Goal: Obtain resource: Obtain resource

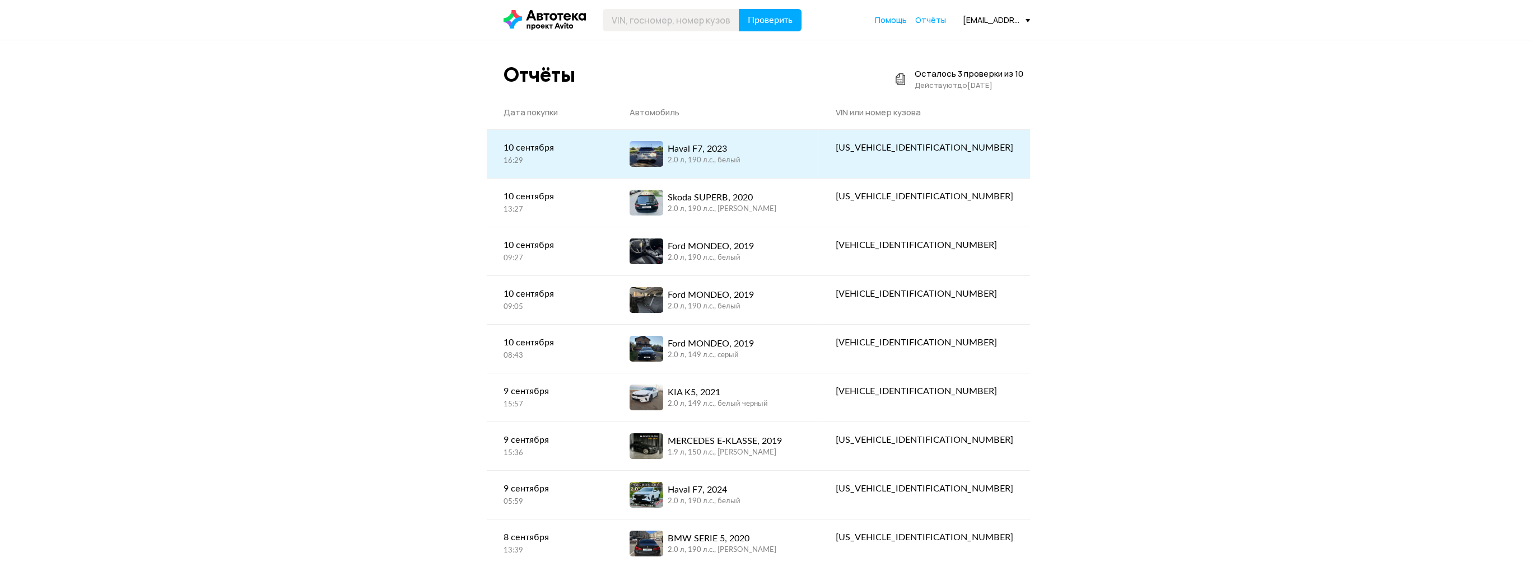
click at [802, 153] on div "Haval F7, 2023 2.0 л, 190 л.c., белый" at bounding box center [716, 154] width 172 height 26
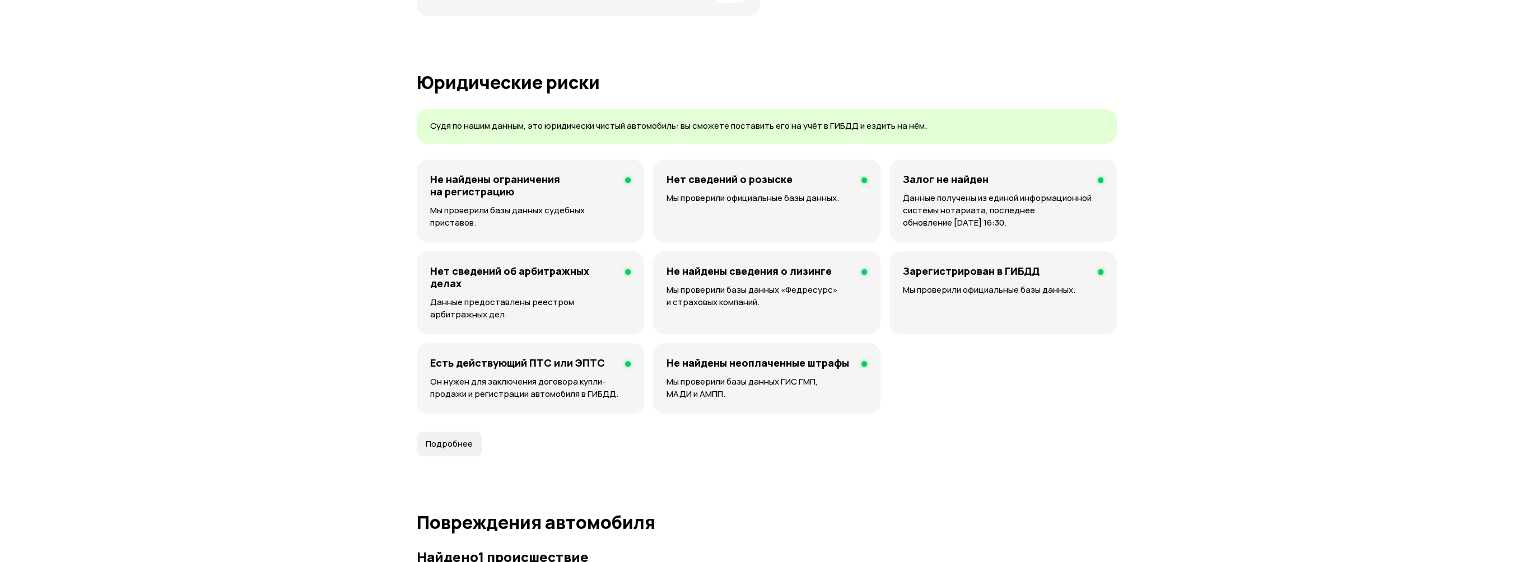
scroll to position [784, 0]
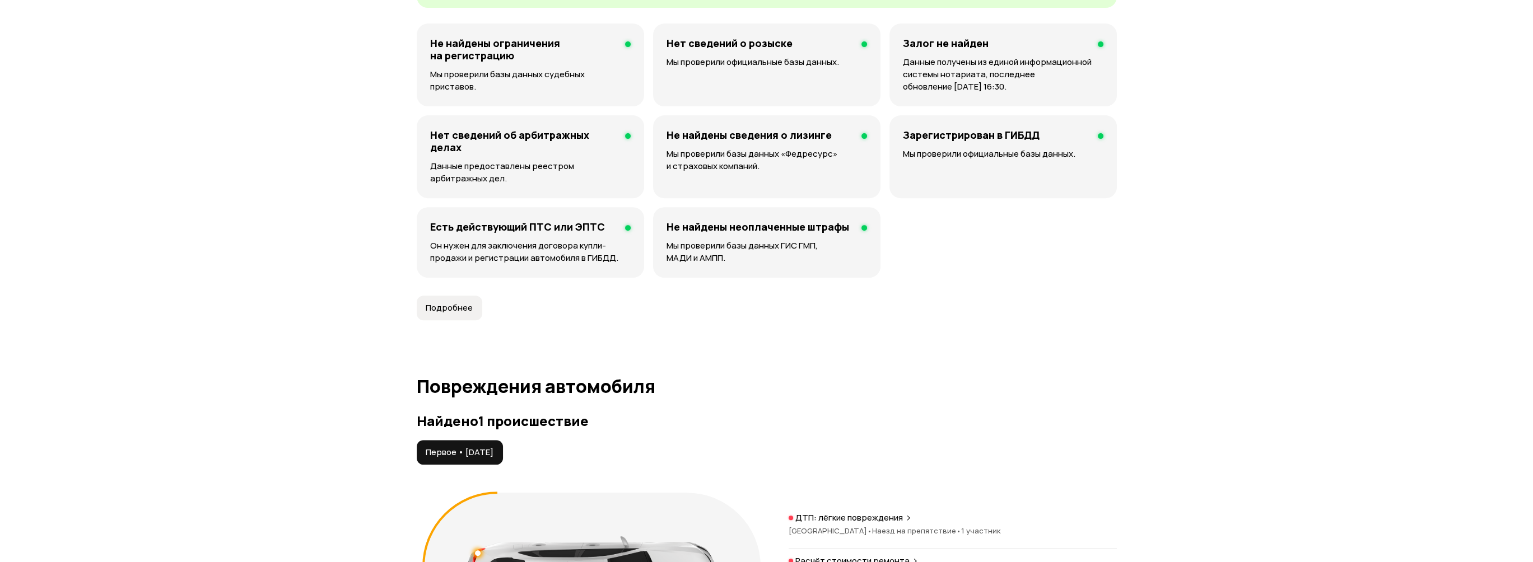
click at [465, 305] on span "Подробнее" at bounding box center [449, 307] width 47 height 11
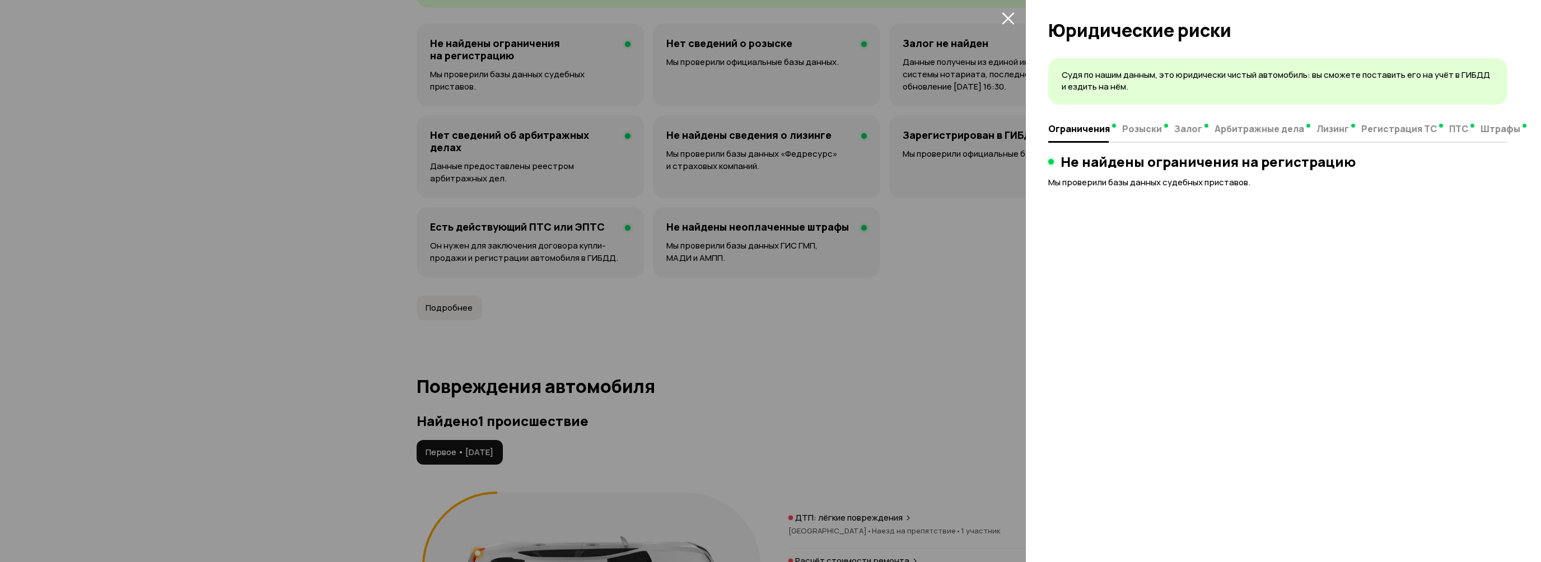
click at [1012, 241] on div at bounding box center [770, 281] width 1541 height 562
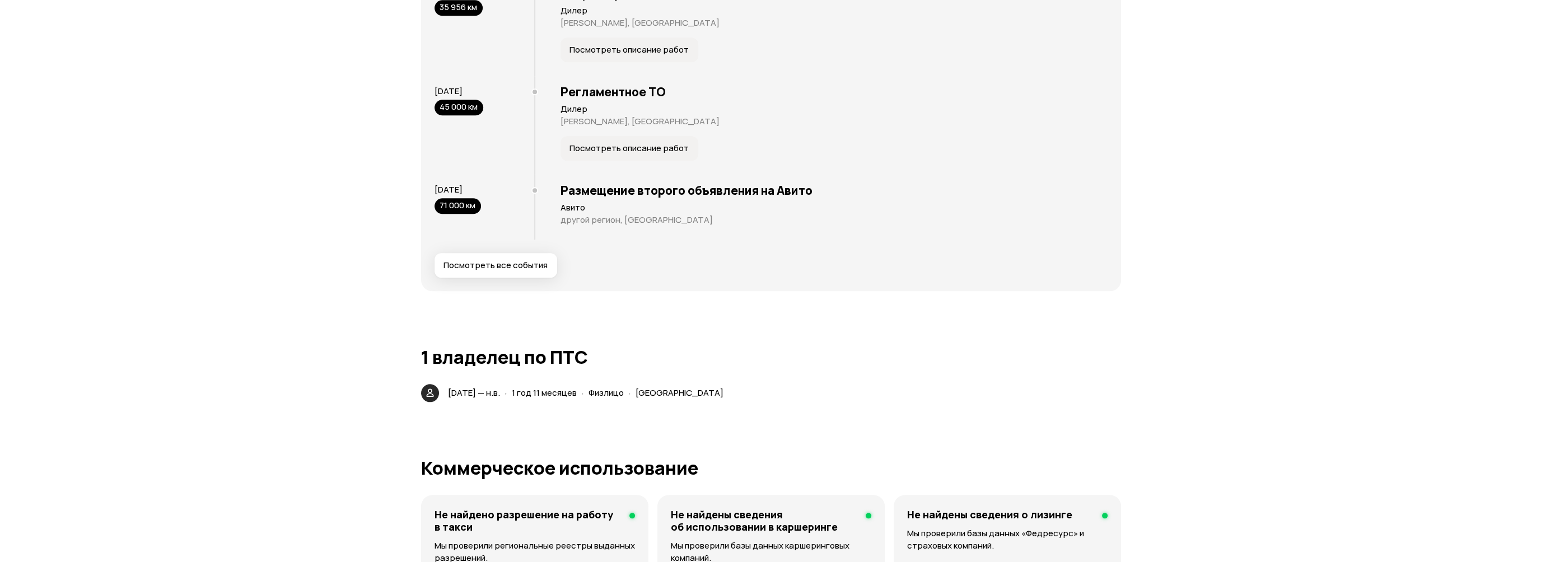
scroll to position [2275, 0]
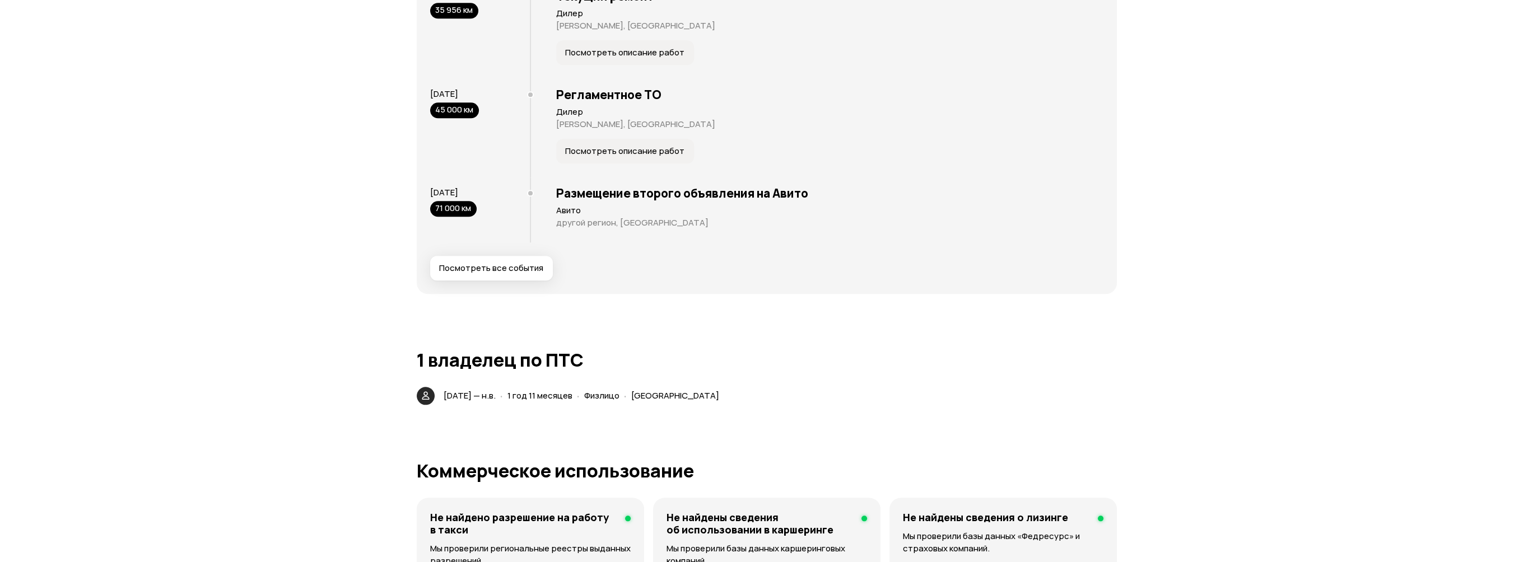
click at [525, 257] on button "Посмотреть все события" at bounding box center [491, 268] width 123 height 25
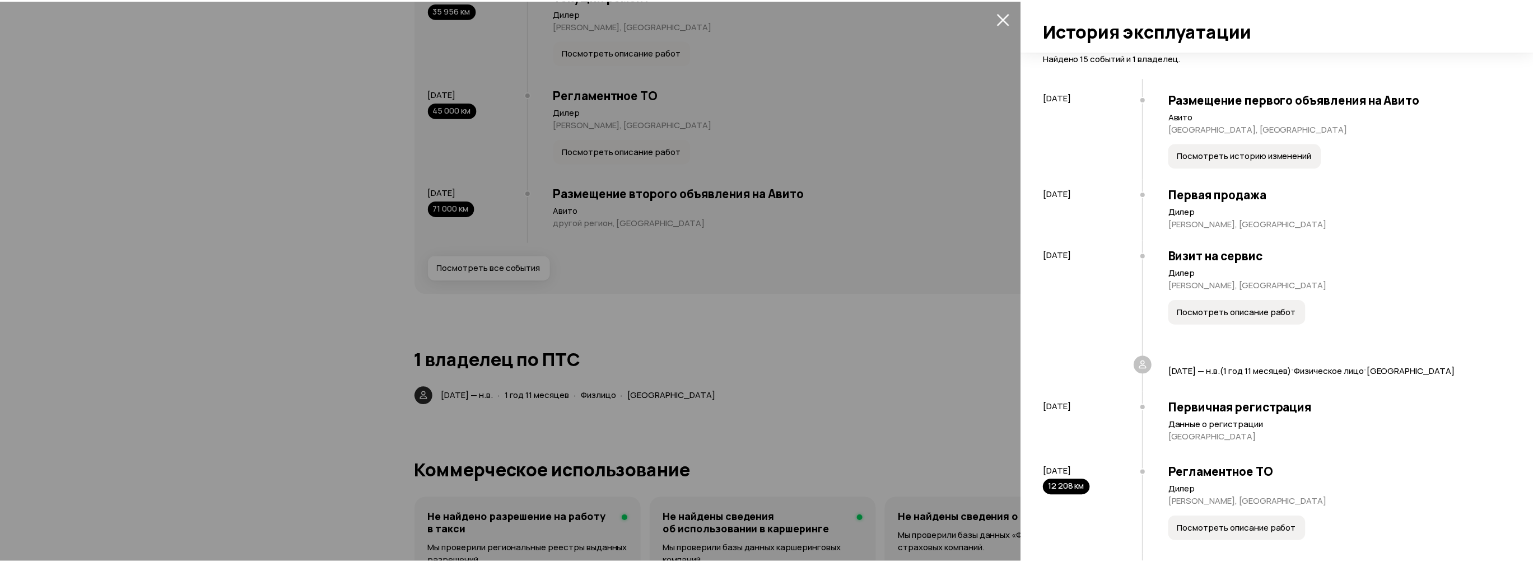
scroll to position [0, 0]
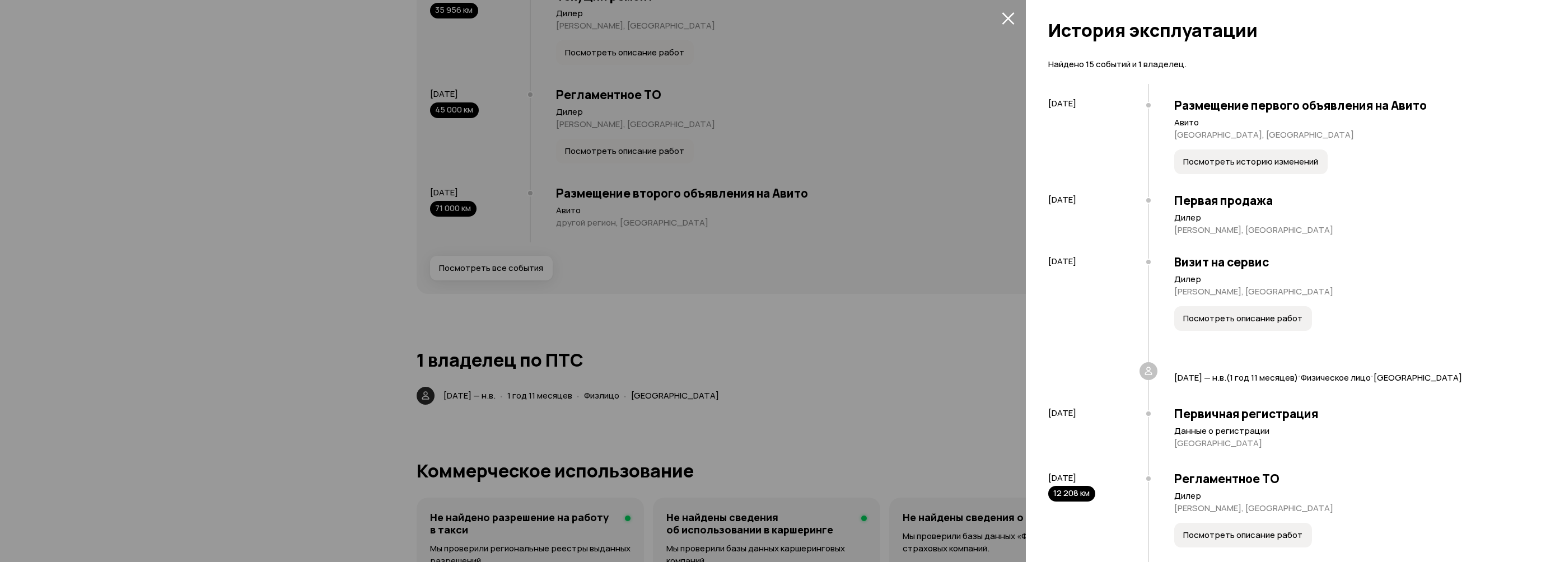
click at [959, 175] on div at bounding box center [770, 281] width 1541 height 562
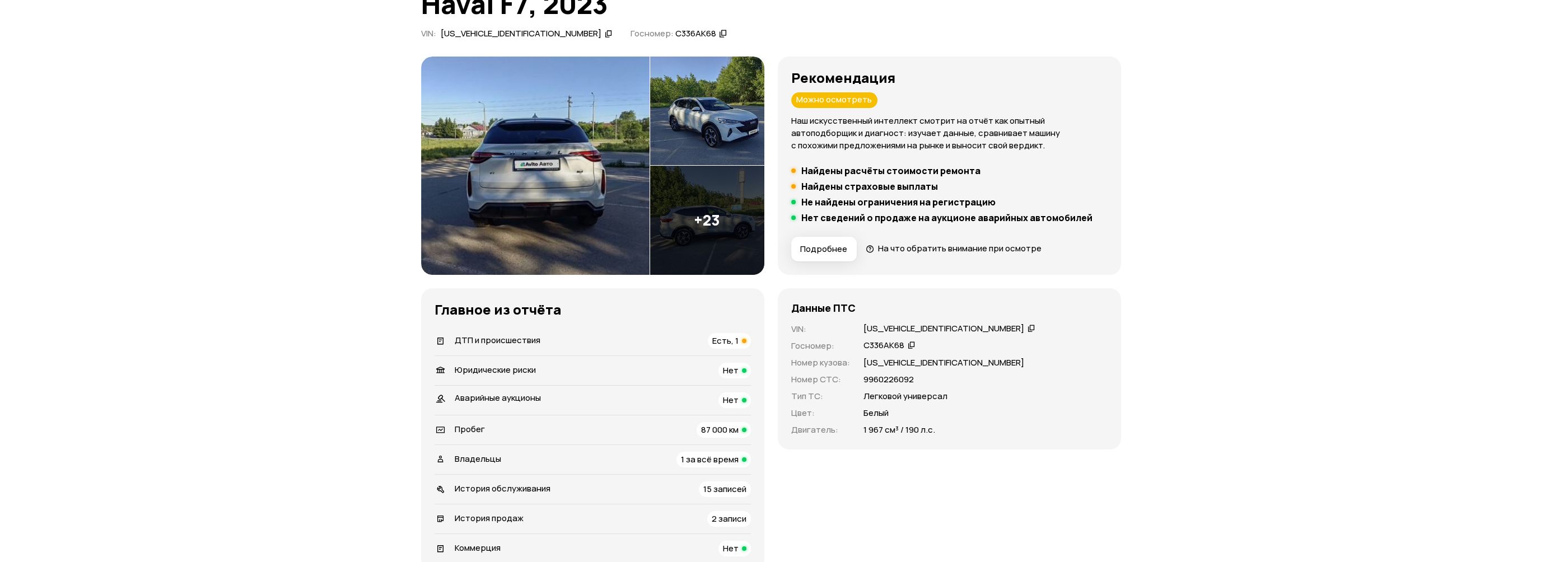
scroll to position [91, 0]
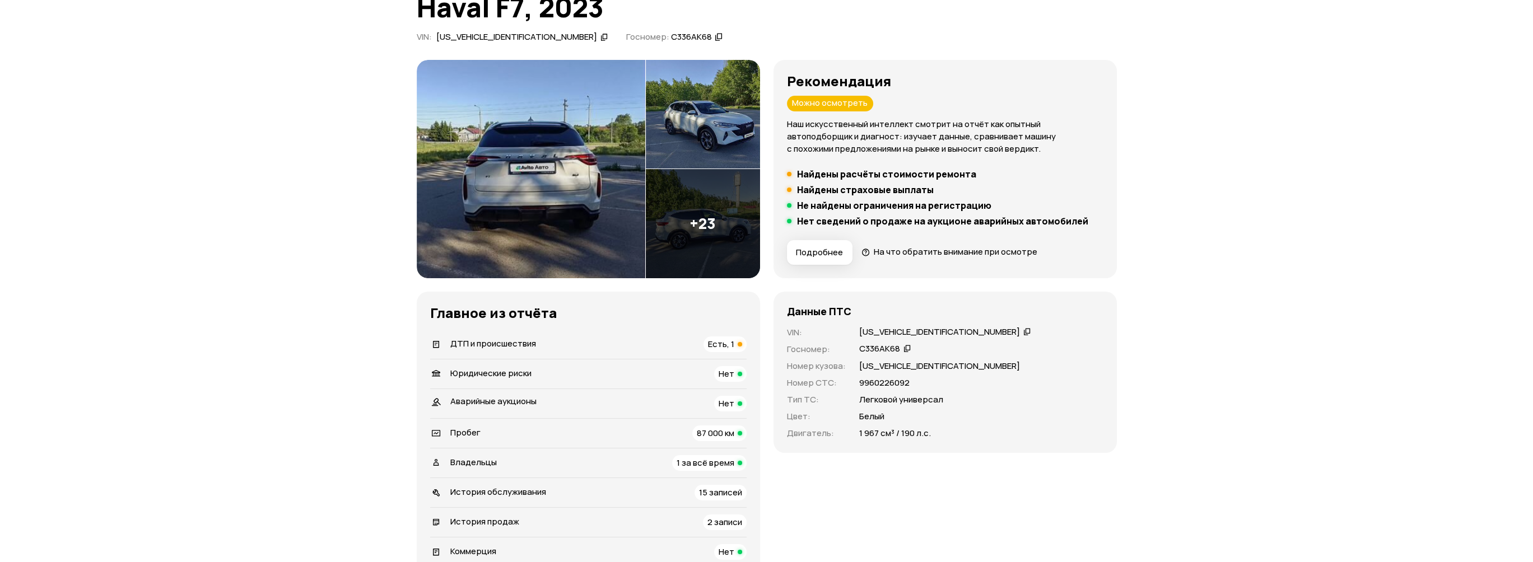
click at [820, 247] on span "Подробнее" at bounding box center [819, 252] width 47 height 11
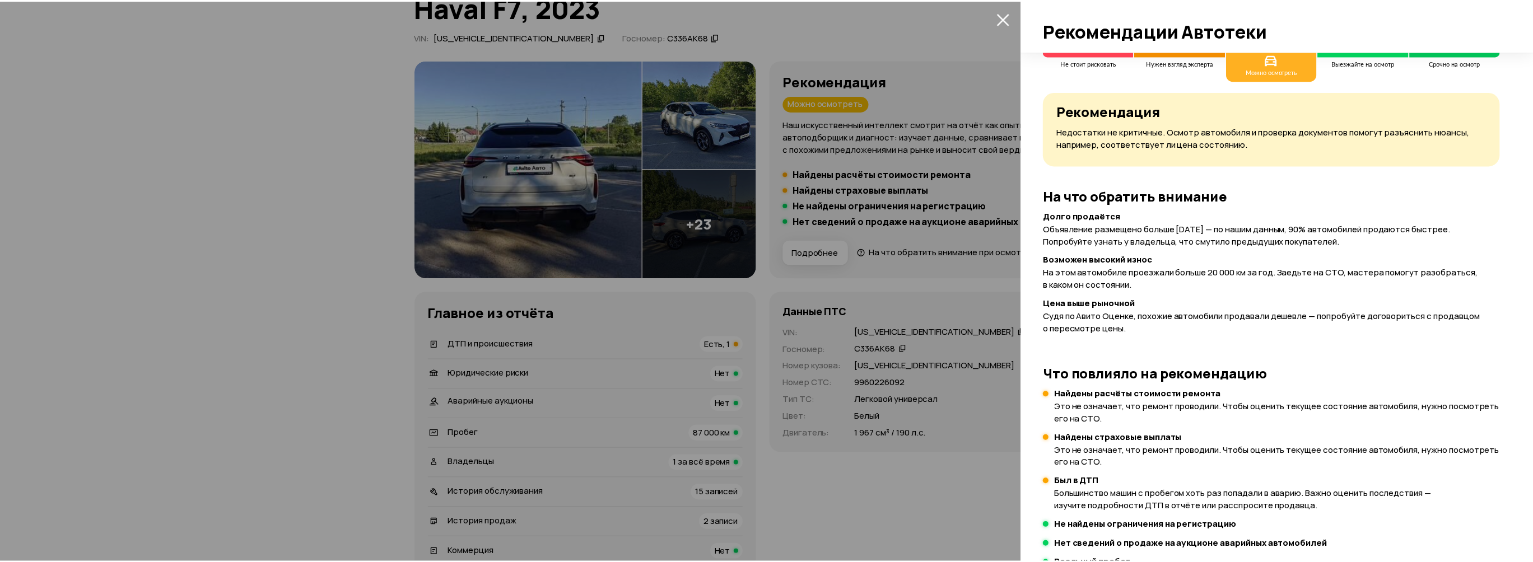
scroll to position [0, 0]
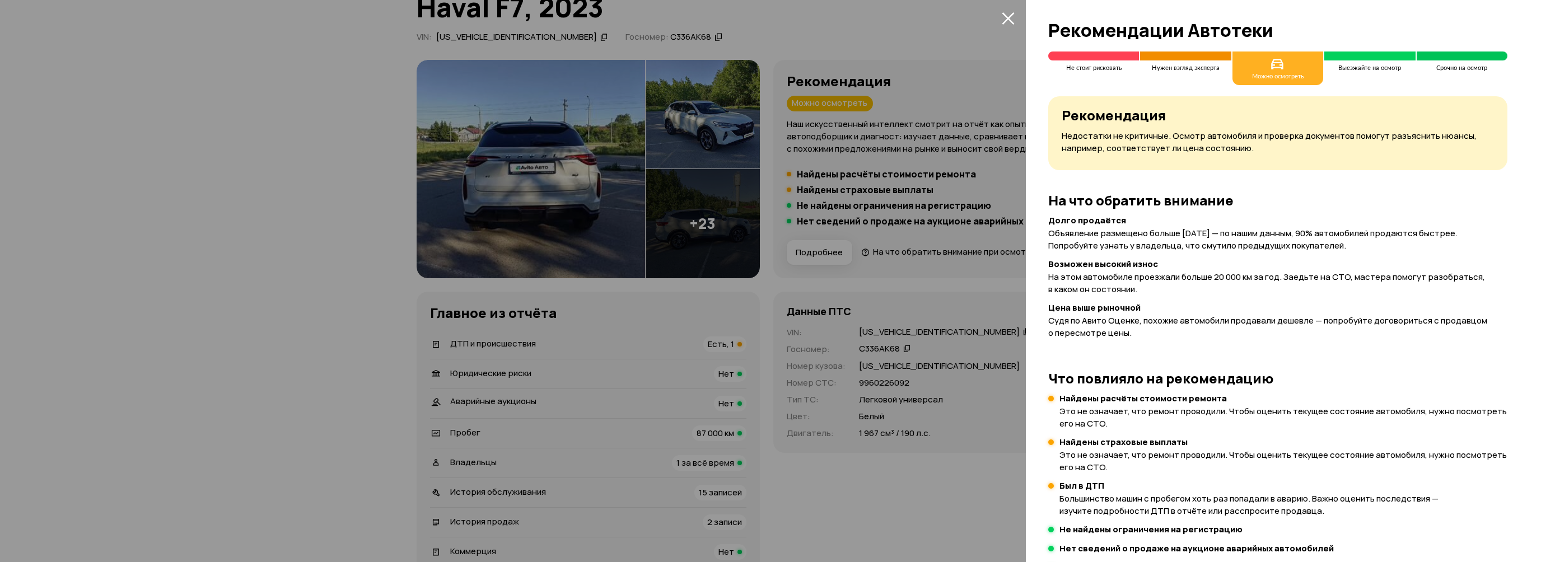
click at [1006, 110] on div at bounding box center [770, 281] width 1541 height 562
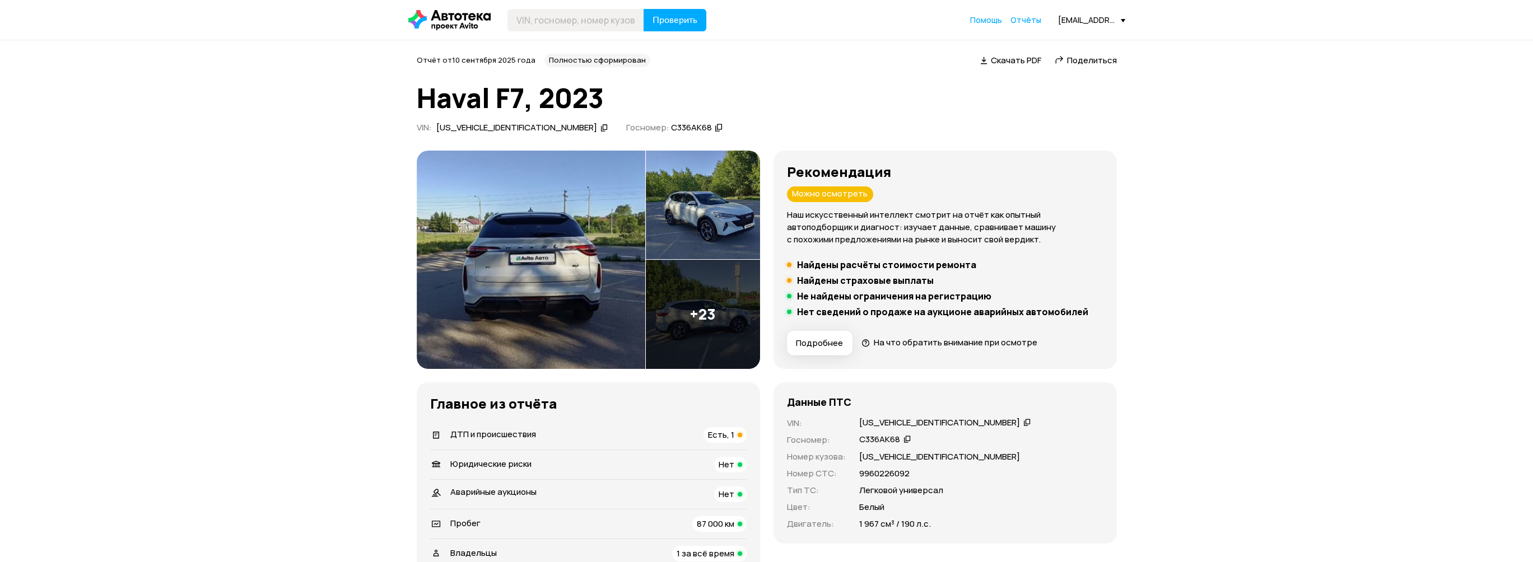
click at [1015, 63] on span "Скачать PDF" at bounding box center [1016, 60] width 50 height 12
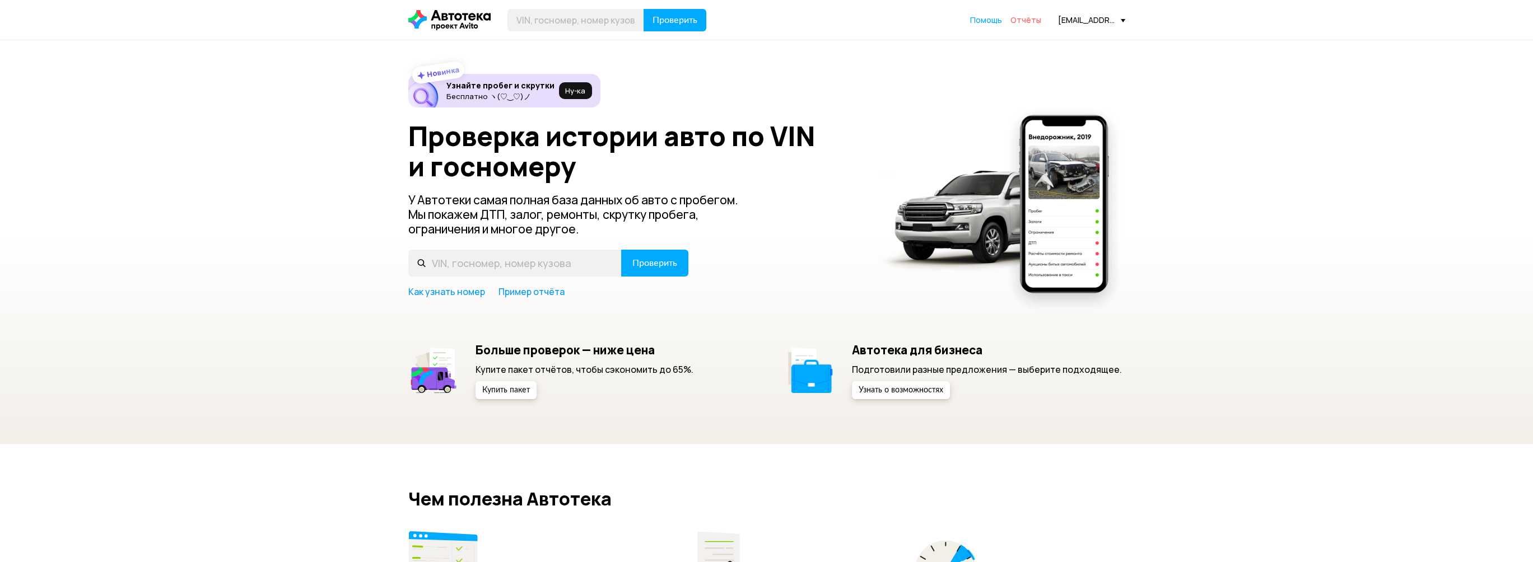
click at [1035, 20] on span "Отчёты" at bounding box center [1025, 20] width 31 height 11
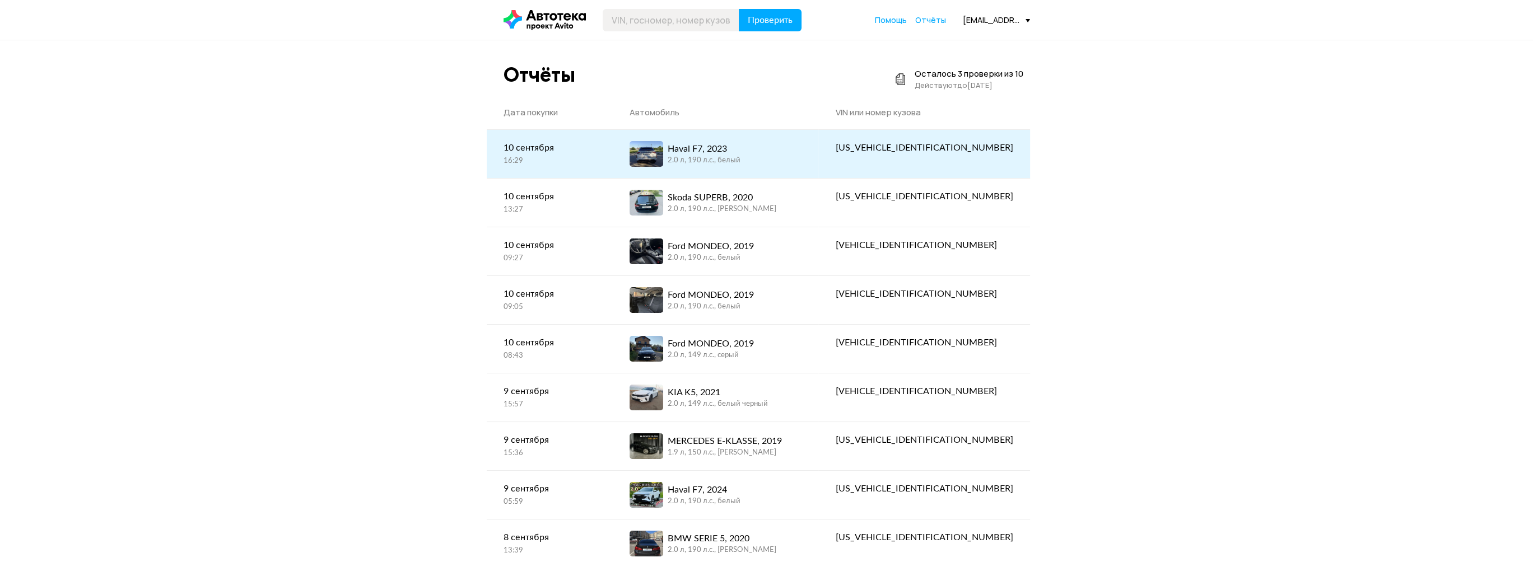
click at [802, 152] on div "Haval F7, 2023 2.0 л, 190 л.c., белый" at bounding box center [716, 154] width 172 height 26
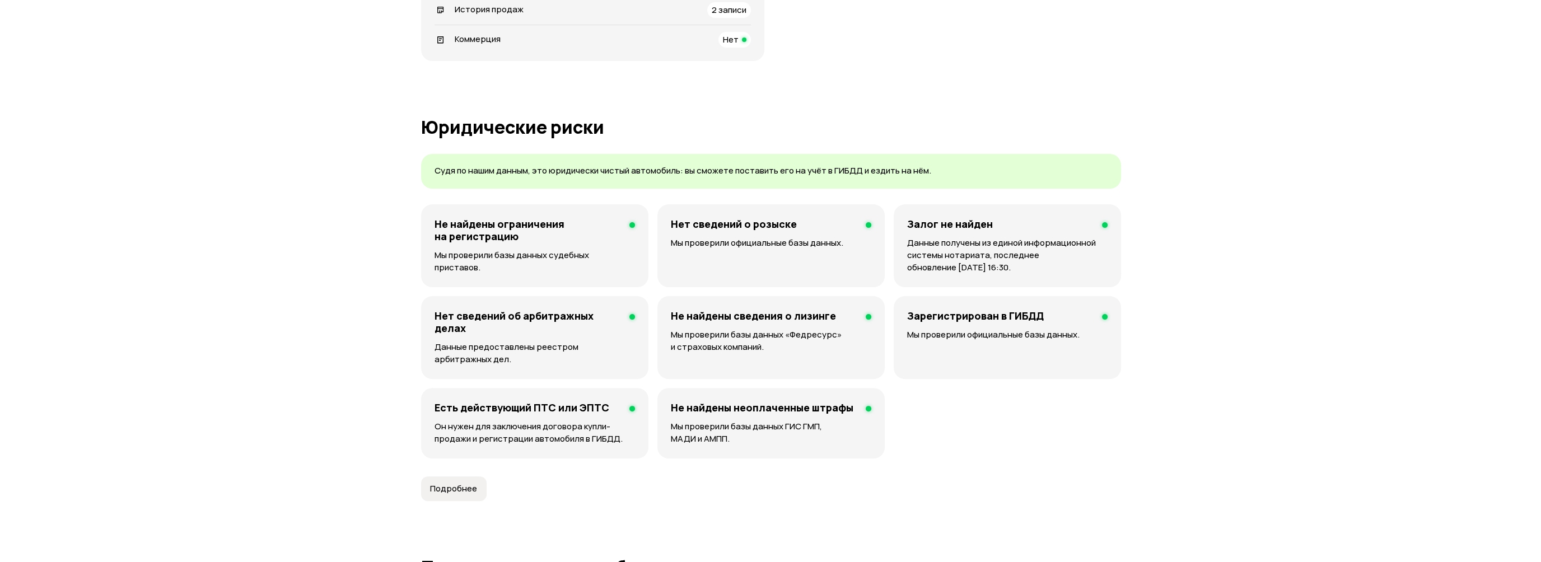
scroll to position [672, 0]
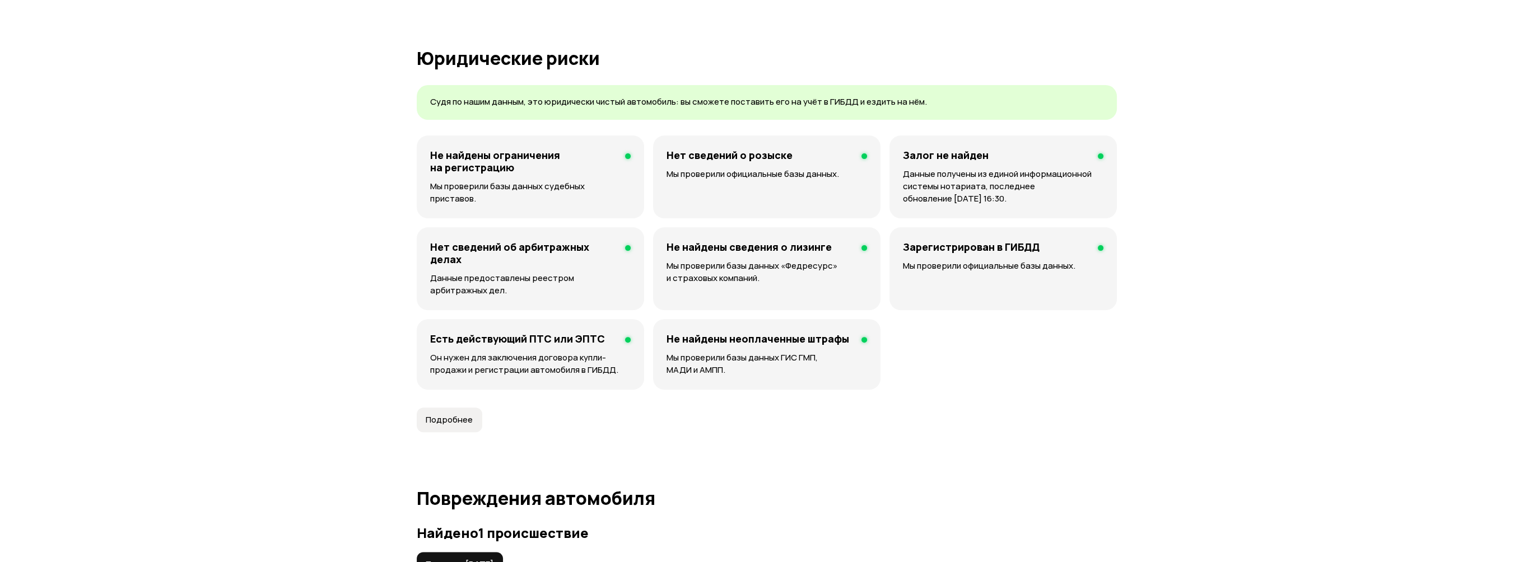
click at [449, 418] on span "Подробнее" at bounding box center [449, 419] width 47 height 11
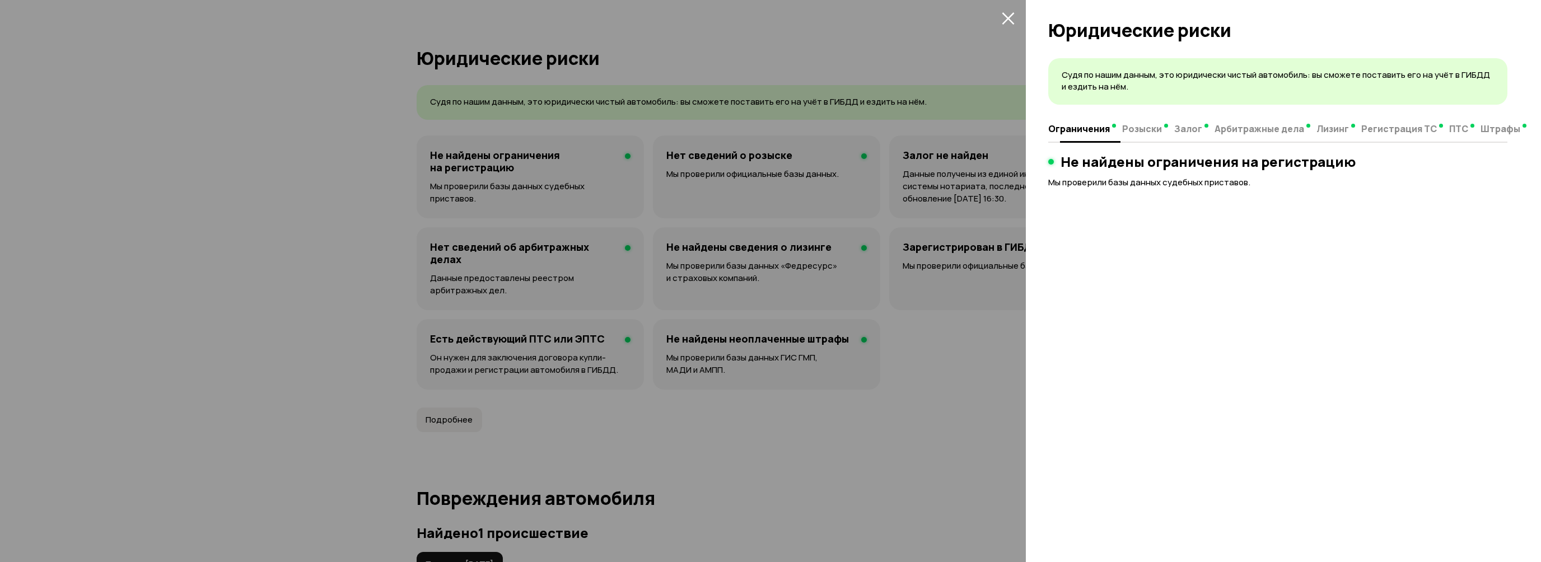
click at [1154, 127] on span "Розыски" at bounding box center [1142, 128] width 40 height 11
drag, startPoint x: 1183, startPoint y: 130, endPoint x: 1237, endPoint y: 131, distance: 53.8
click at [1183, 130] on span "Залог" at bounding box center [1189, 128] width 28 height 11
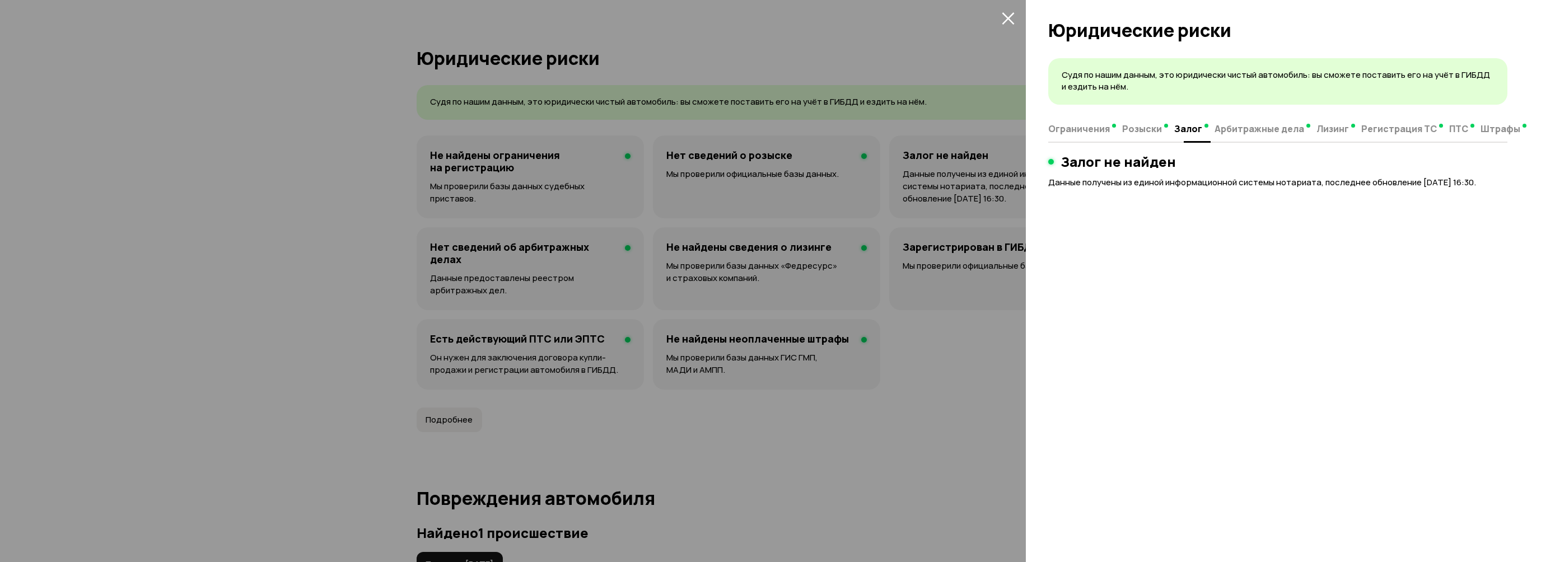
drag, startPoint x: 1241, startPoint y: 129, endPoint x: 1280, endPoint y: 130, distance: 39.8
click at [1241, 128] on span "Арбитражные дела" at bounding box center [1260, 128] width 90 height 11
click at [1333, 127] on span "Лизинг" at bounding box center [1333, 128] width 32 height 11
click at [1378, 126] on span "Регистрация ТС" at bounding box center [1392, 128] width 76 height 11
click at [1443, 125] on span "ПТС" at bounding box center [1451, 128] width 19 height 11
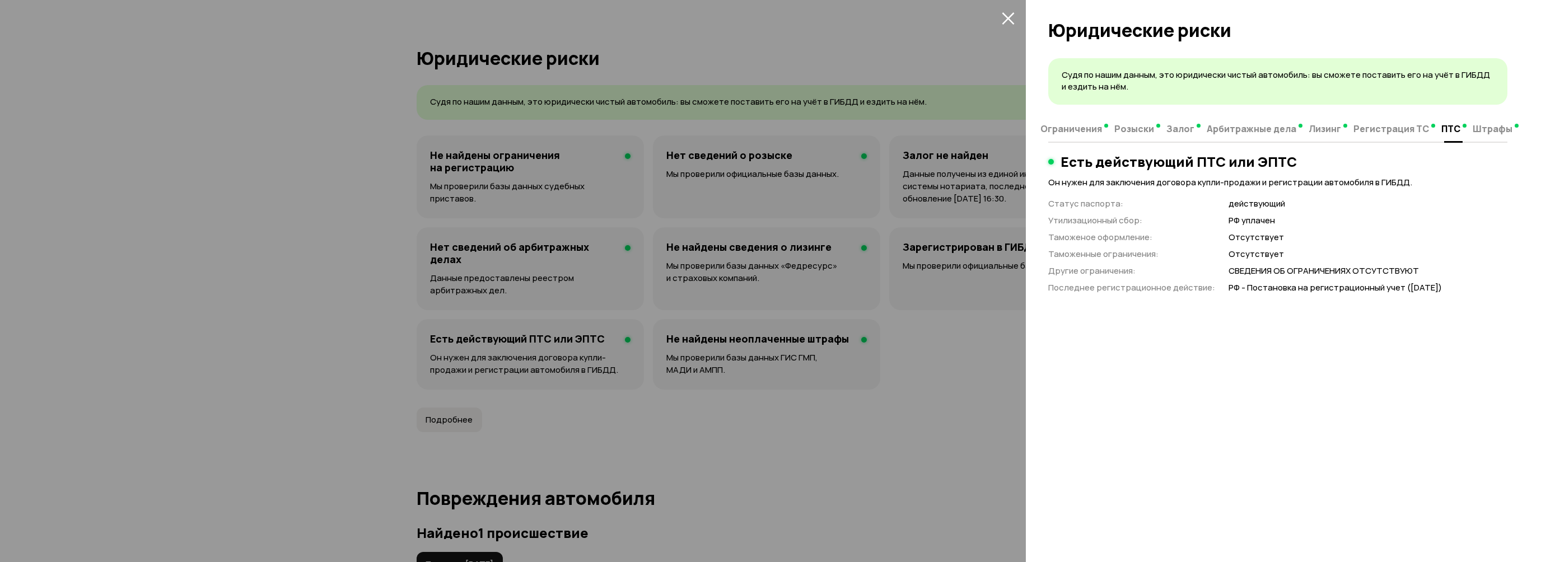
click at [1490, 124] on span "Штрафы" at bounding box center [1493, 128] width 40 height 11
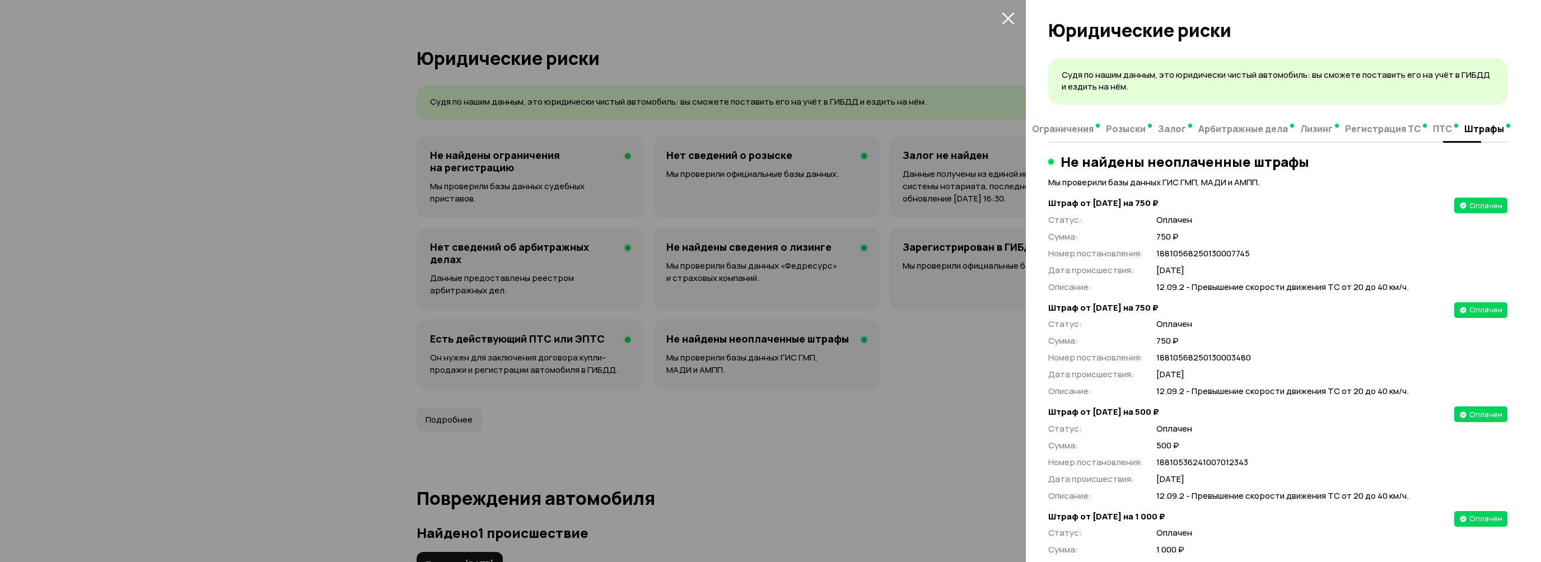
click at [1433, 131] on span "ПТС" at bounding box center [1442, 128] width 19 height 11
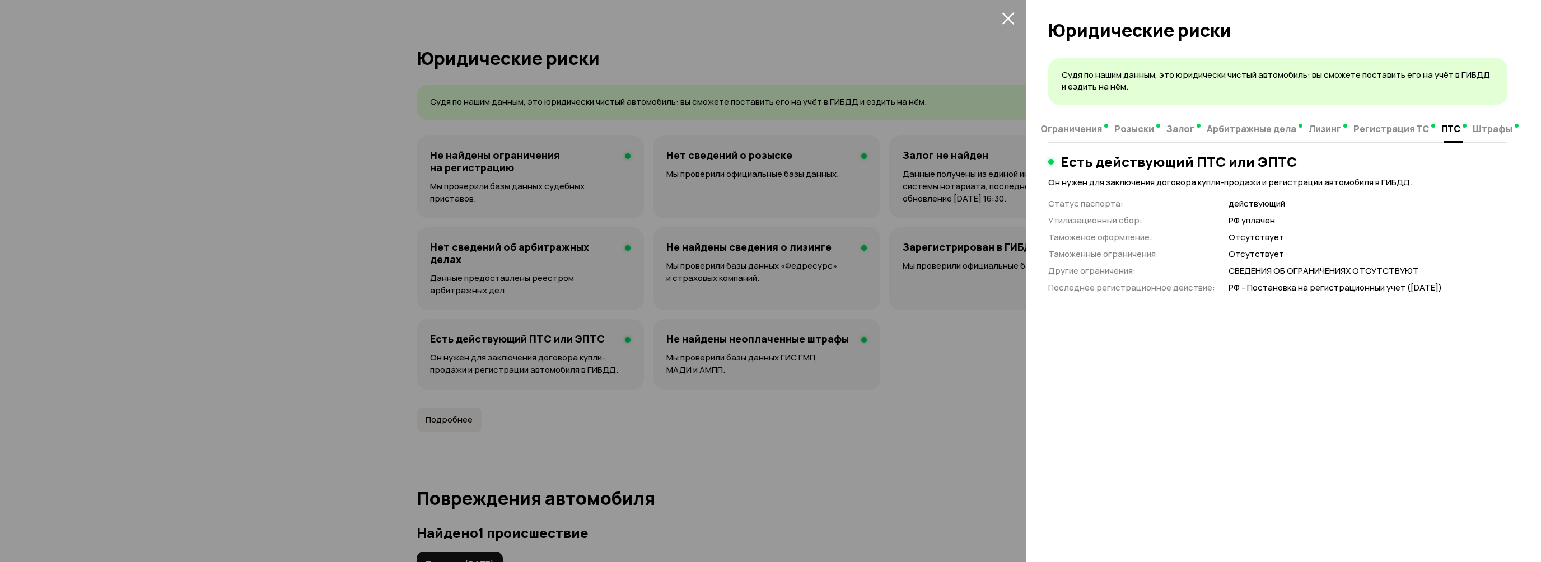
click at [1484, 129] on span "Штрафы" at bounding box center [1493, 128] width 40 height 11
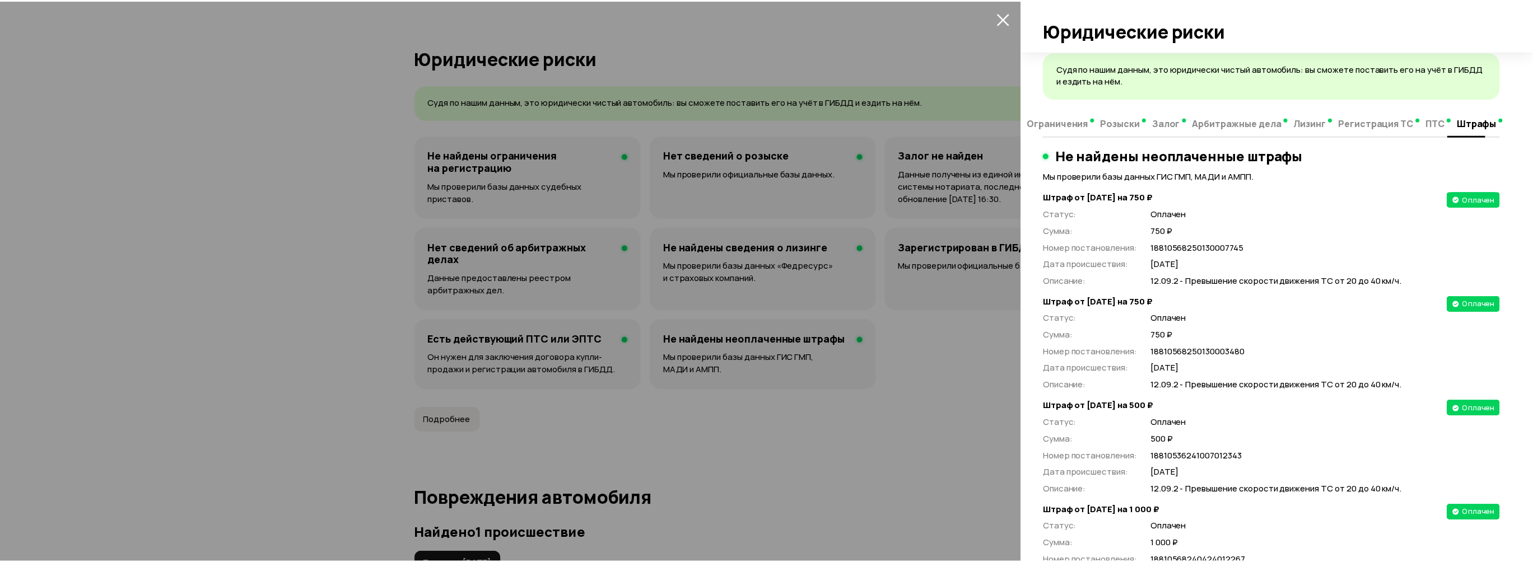
scroll to position [0, 0]
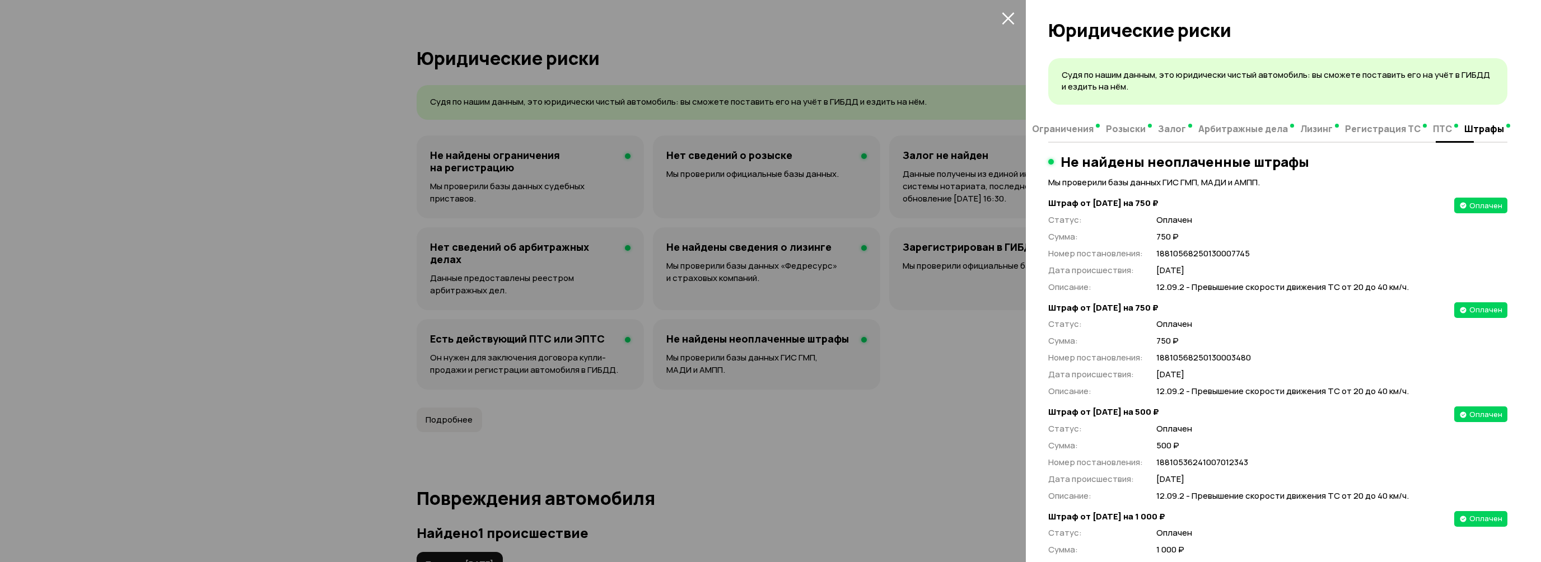
click at [1378, 128] on span "Регистрация ТС" at bounding box center [1383, 128] width 76 height 11
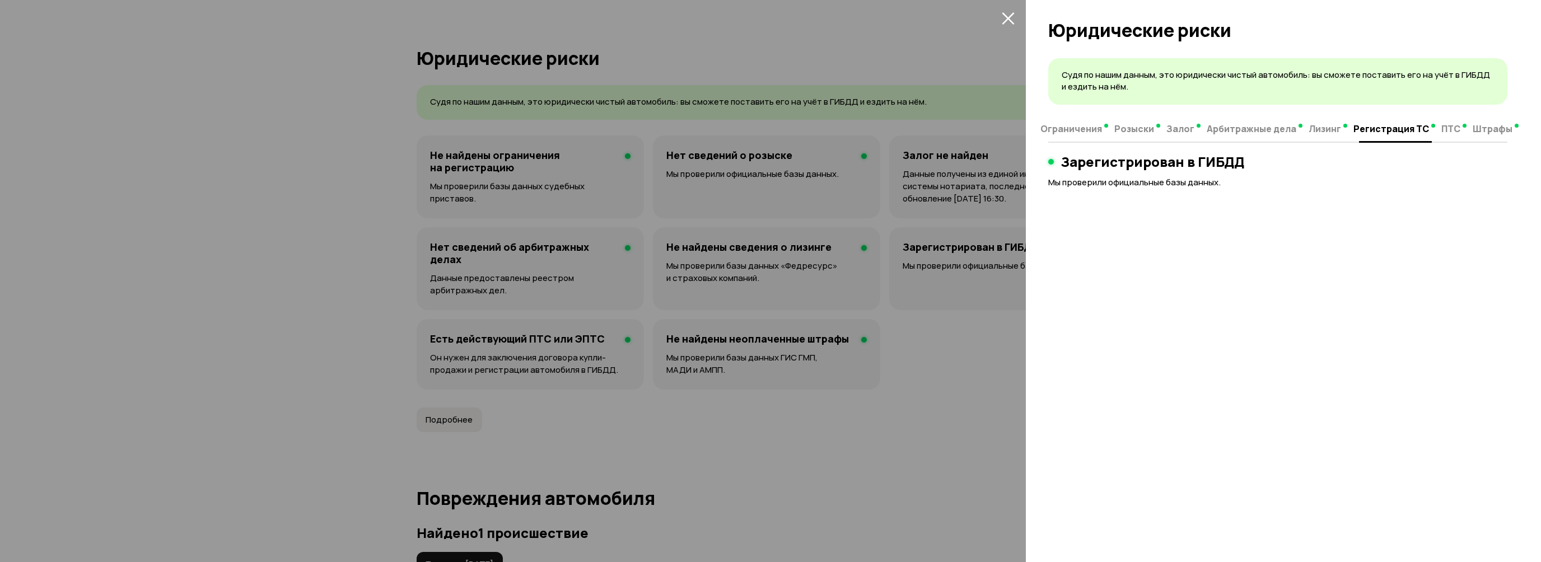
click at [1442, 130] on span "ПТС" at bounding box center [1451, 128] width 19 height 11
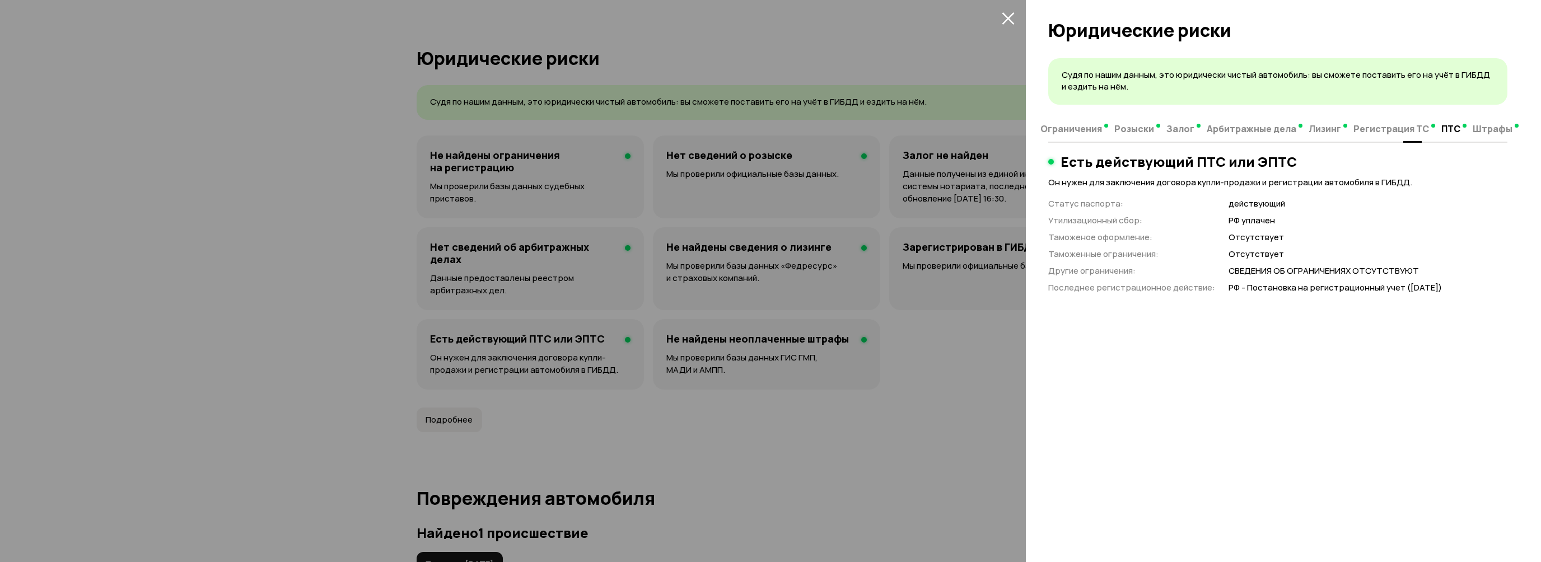
click at [1066, 128] on span "Ограничения" at bounding box center [1072, 128] width 62 height 11
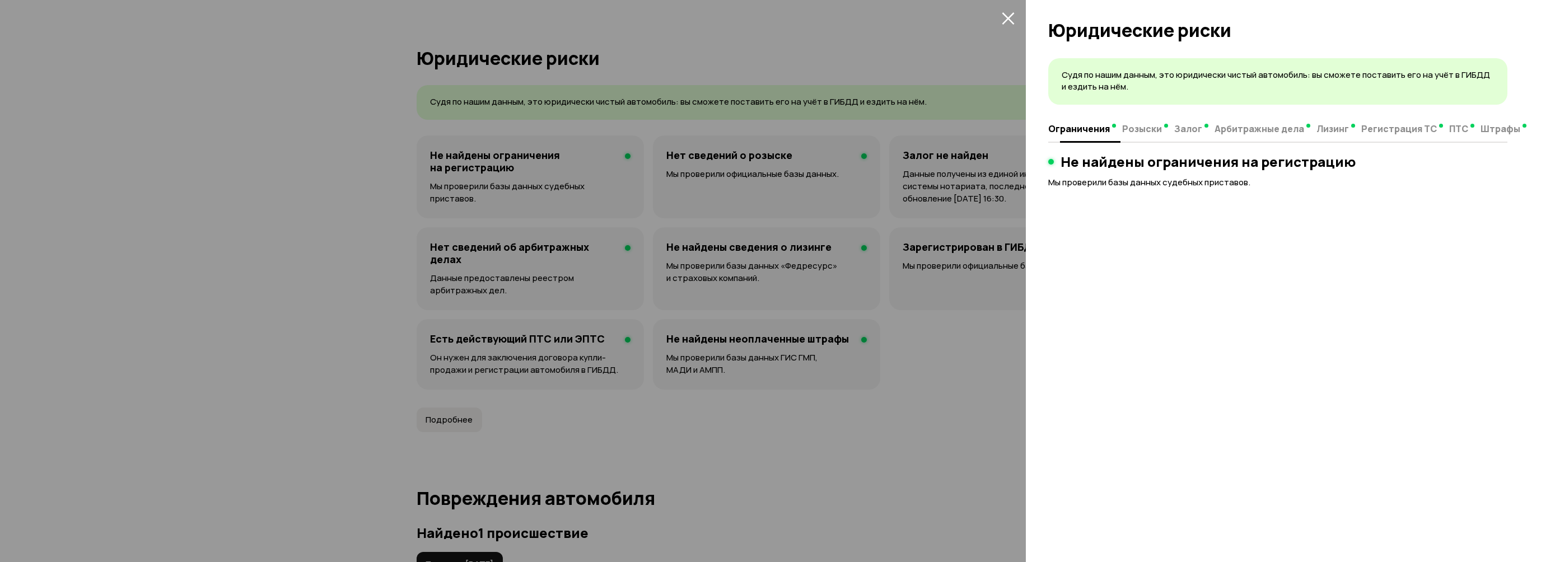
click at [1153, 124] on span "Розыски" at bounding box center [1142, 128] width 40 height 11
click at [1186, 128] on span "Залог" at bounding box center [1189, 128] width 28 height 11
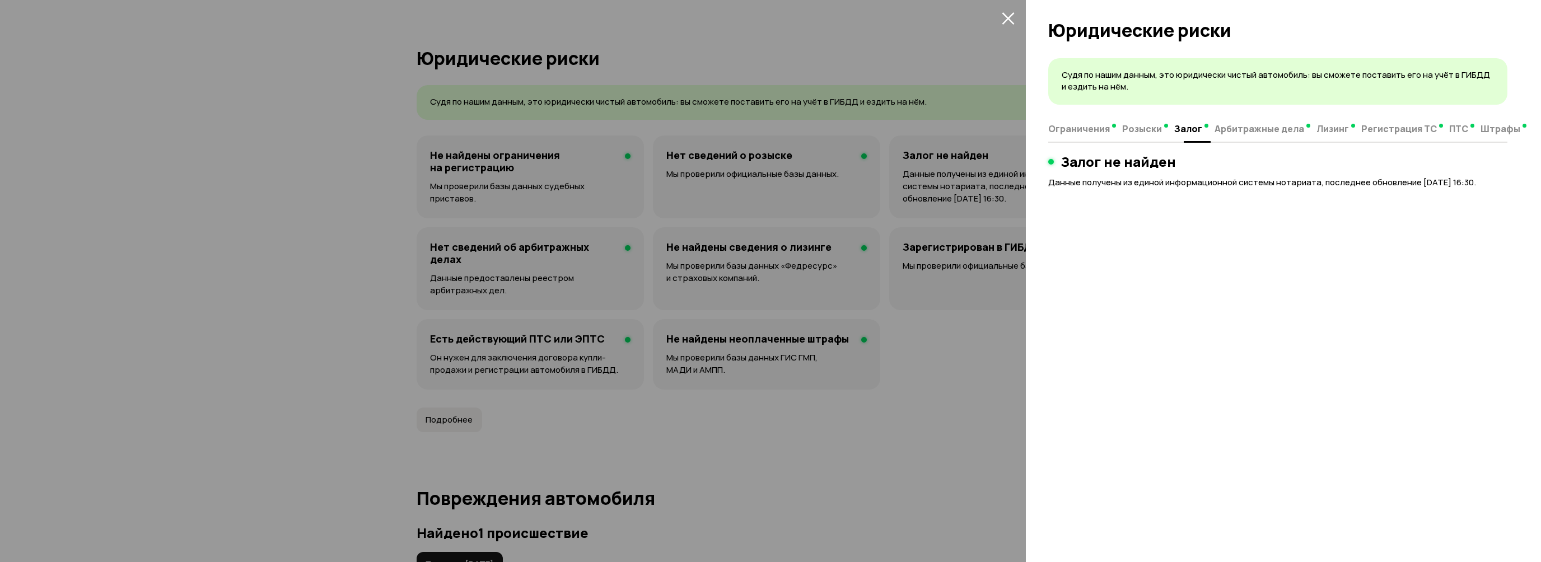
click at [1232, 132] on span "Арбитражные дела" at bounding box center [1260, 128] width 90 height 11
click at [1019, 21] on div at bounding box center [770, 281] width 1541 height 562
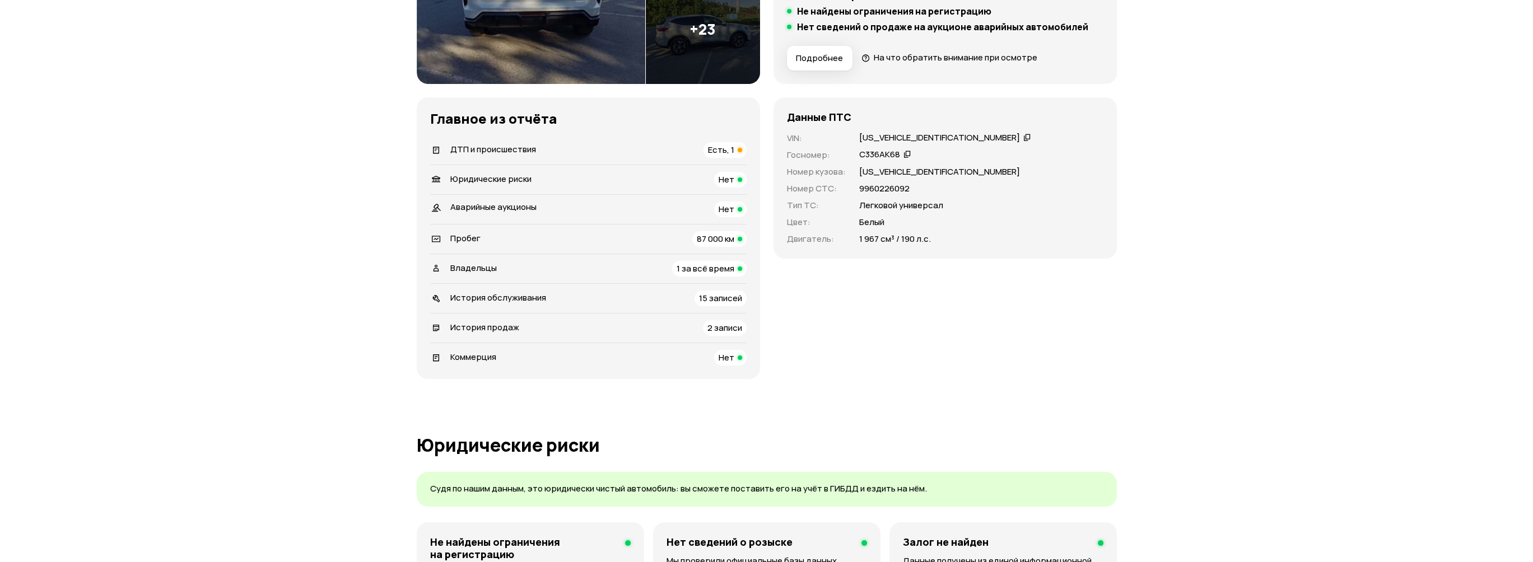
scroll to position [224, 0]
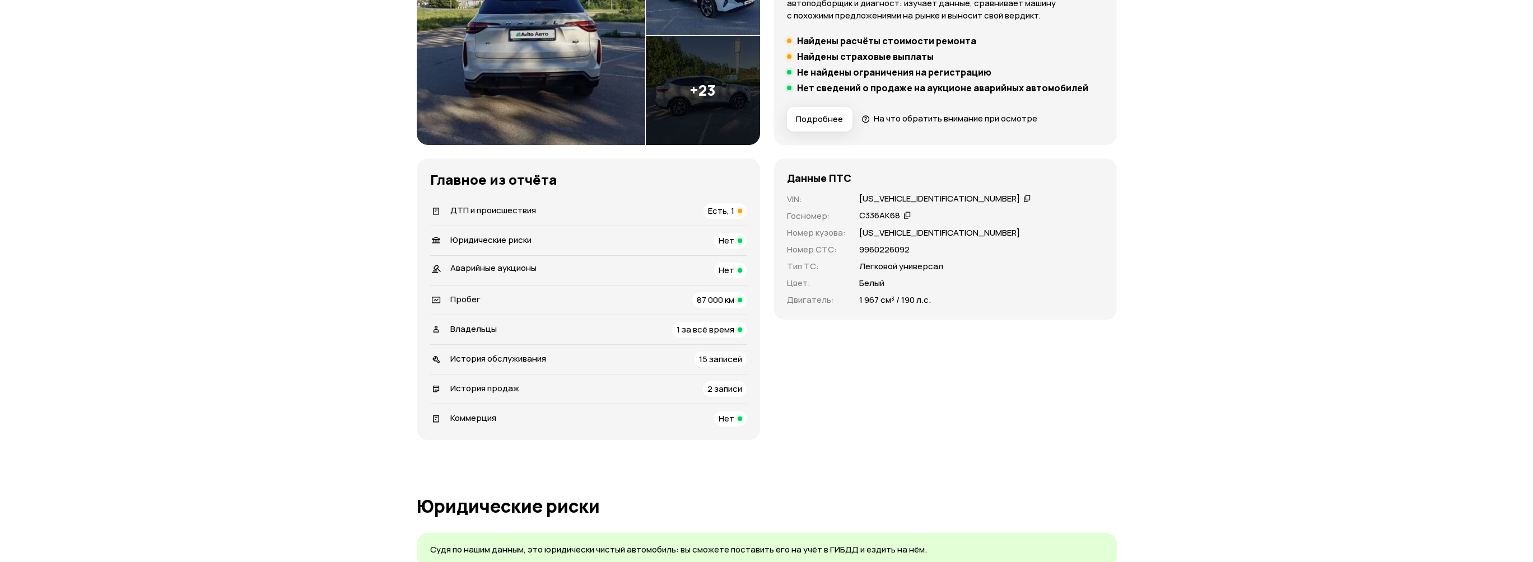
click at [910, 214] on icon at bounding box center [907, 214] width 8 height 11
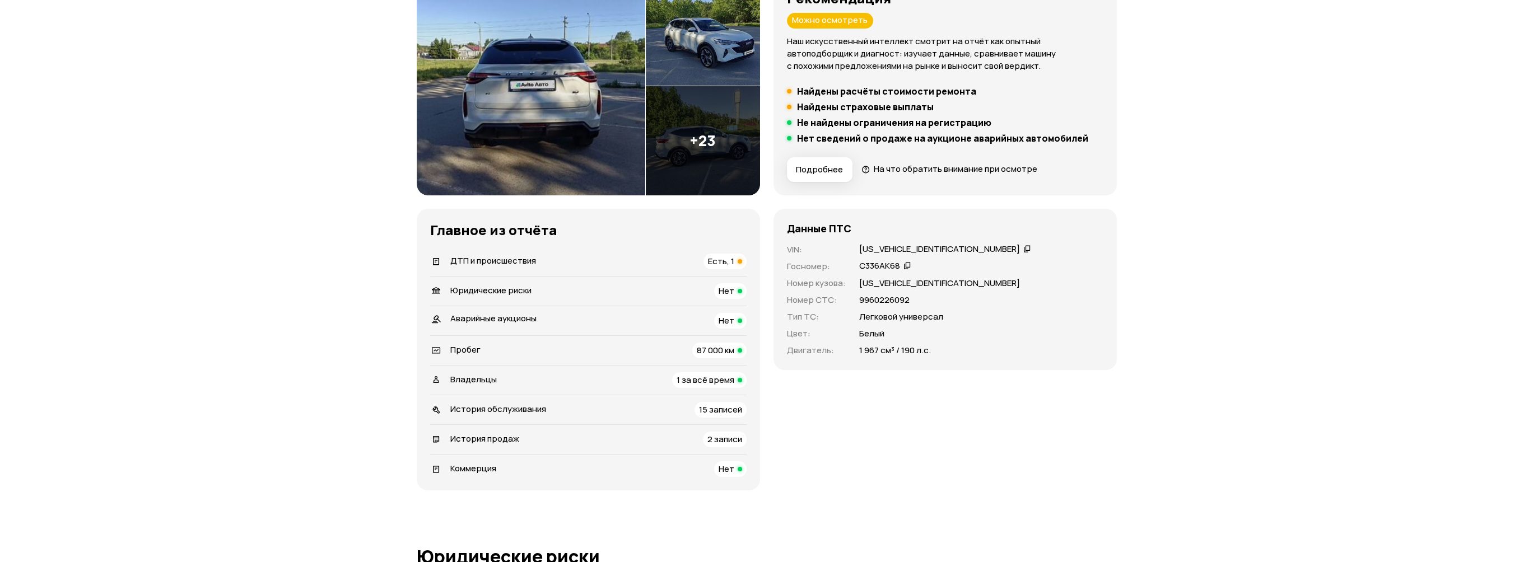
scroll to position [168, 0]
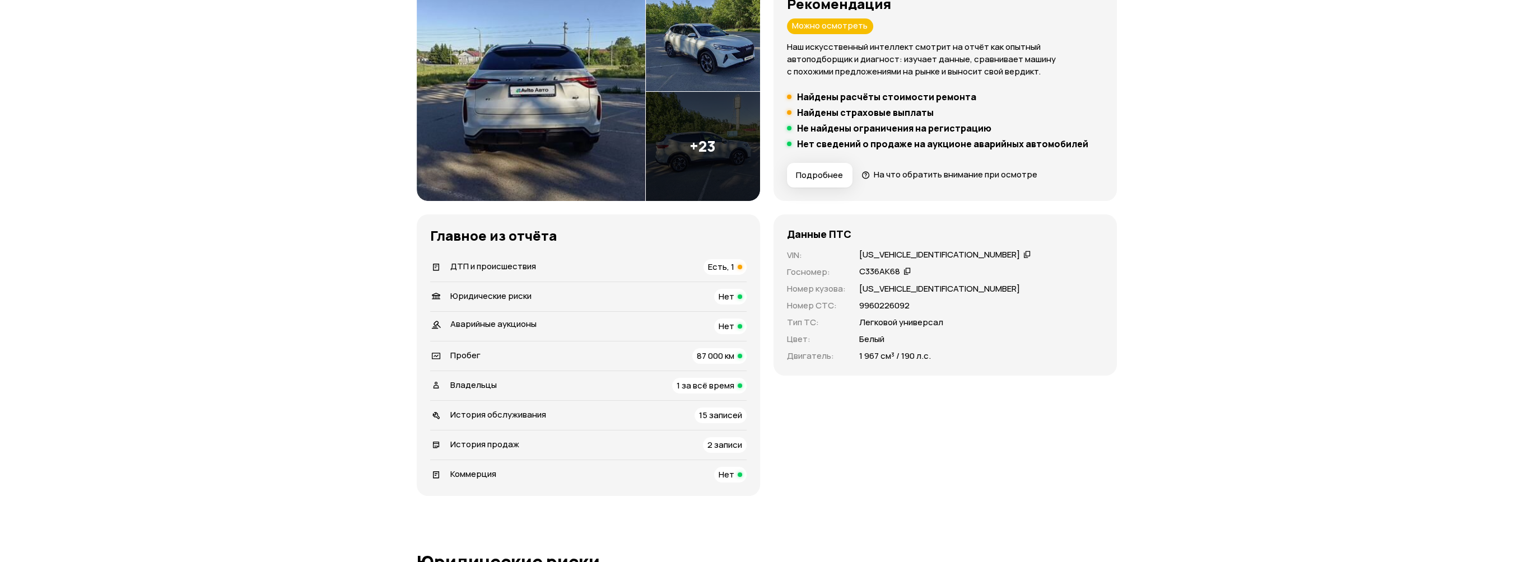
click at [907, 273] on icon at bounding box center [907, 270] width 8 height 11
drag, startPoint x: 911, startPoint y: 306, endPoint x: 859, endPoint y: 304, distance: 52.2
click at [859, 304] on div "9960226092" at bounding box center [981, 306] width 244 height 12
copy p "9960226092"
click at [904, 274] on icon at bounding box center [907, 270] width 8 height 11
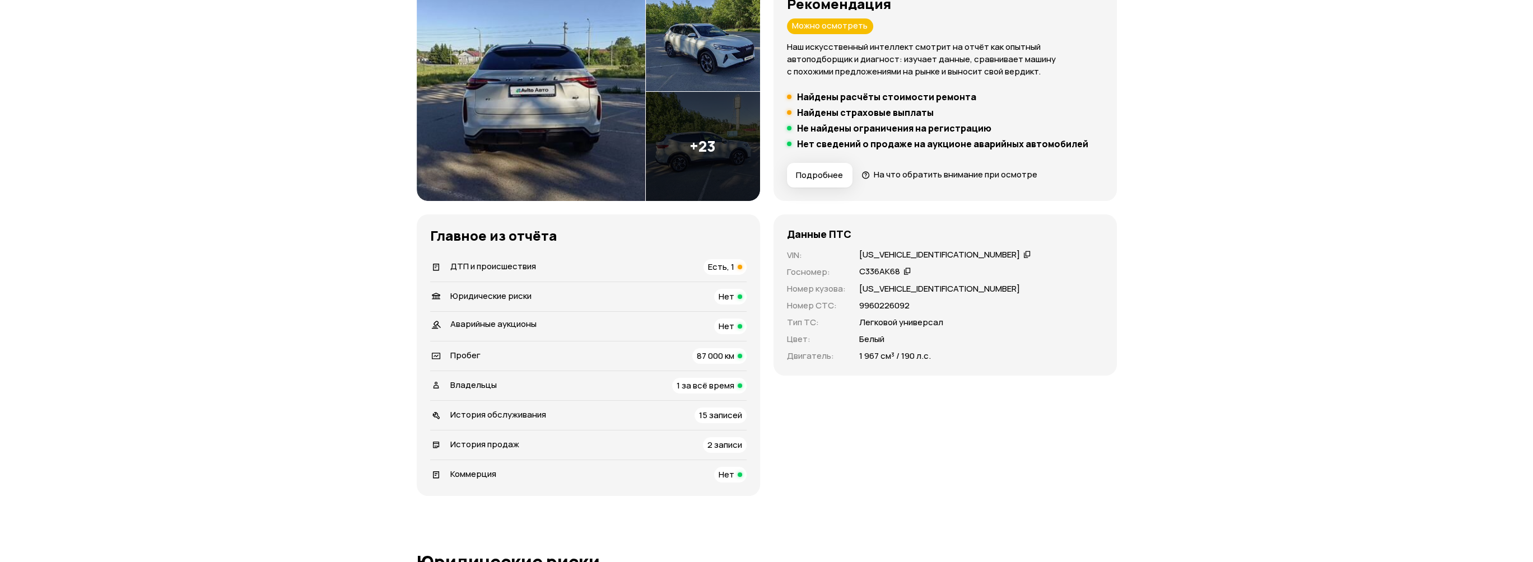
click at [1023, 254] on icon at bounding box center [1027, 254] width 8 height 11
click at [1023, 256] on icon at bounding box center [1027, 254] width 8 height 11
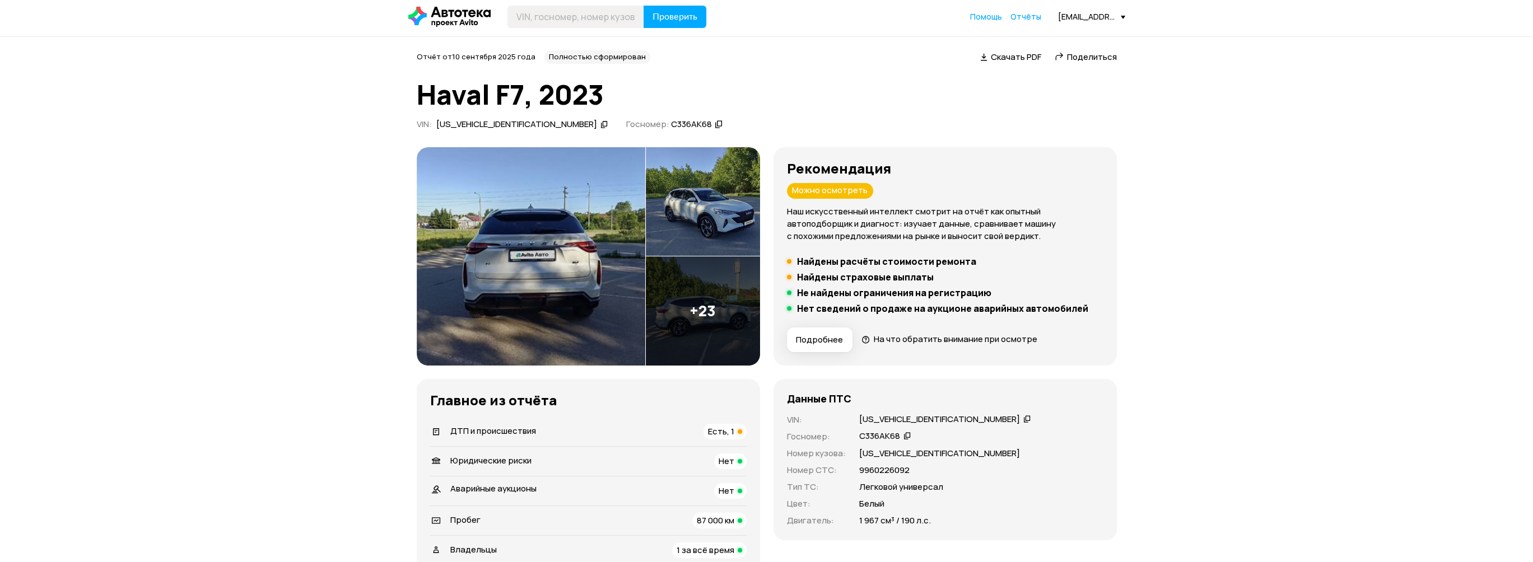
scroll to position [0, 0]
